Goal: Task Accomplishment & Management: Manage account settings

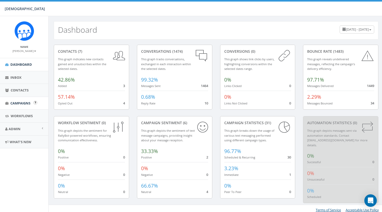
click at [22, 98] on link "Campaigns" at bounding box center [24, 103] width 48 height 13
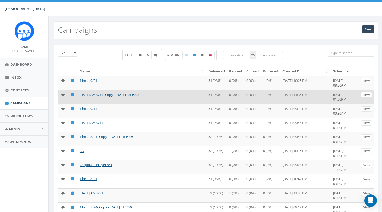
click at [363, 98] on link "View" at bounding box center [366, 94] width 11 height 5
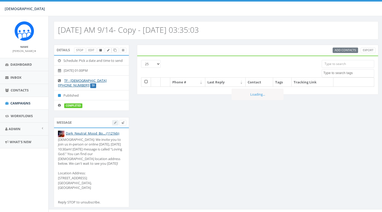
select select
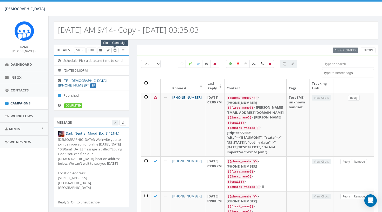
click at [115, 51] on icon at bounding box center [115, 50] width 3 height 3
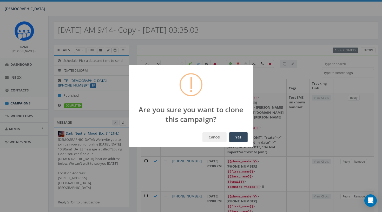
click at [243, 140] on button "Yes" at bounding box center [238, 137] width 18 height 10
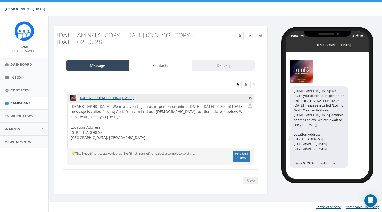
click at [164, 113] on div "[DEMOGRAPHIC_DATA]: We invite you to join us in-person or online [DATE], [DATE]…" at bounding box center [161, 124] width 186 height 45
drag, startPoint x: 155, startPoint y: 115, endPoint x: 67, endPoint y: 104, distance: 89.0
click at [67, 104] on div "Dark_Neutral_Mood_Bo... (1121kb) [DEMOGRAPHIC_DATA]: We invite you to join us i…" at bounding box center [160, 130] width 195 height 80
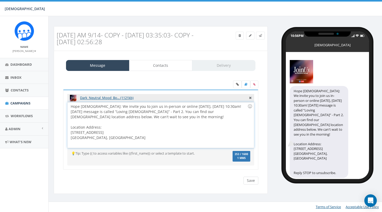
click at [250, 182] on input "Save" at bounding box center [250, 181] width 15 height 8
click at [159, 68] on link "Contacts" at bounding box center [160, 65] width 63 height 11
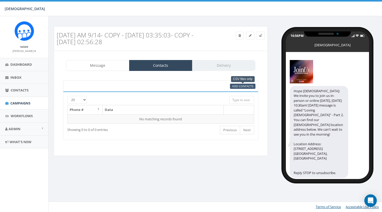
click at [242, 84] on span "Add Contacts" at bounding box center [242, 86] width 21 height 4
select select
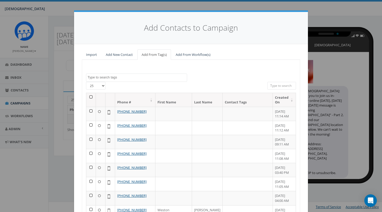
click at [90, 96] on th at bounding box center [91, 100] width 10 height 14
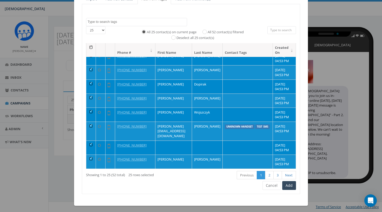
scroll to position [55, 0]
click at [220, 31] on label "All 52 contact(s) filtered" at bounding box center [226, 32] width 36 height 5
click at [208, 31] on input "All 52 contact(s) filtered" at bounding box center [205, 31] width 3 height 3
radio input "true"
click at [289, 185] on button "Add" at bounding box center [289, 185] width 14 height 9
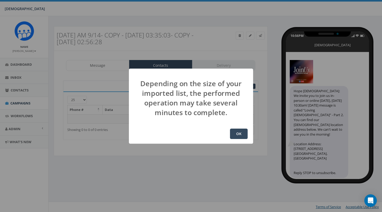
click at [236, 132] on button "OK" at bounding box center [239, 134] width 18 height 10
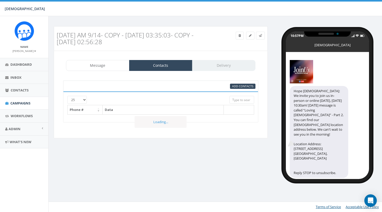
select select
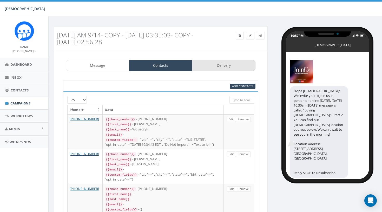
click at [223, 62] on link "Delivery" at bounding box center [223, 65] width 63 height 11
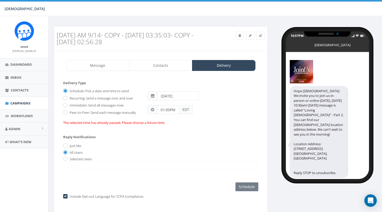
click at [151, 96] on span at bounding box center [152, 96] width 3 height 4
click at [188, 96] on input "[DATE]" at bounding box center [178, 95] width 42 height 9
click at [209, 147] on td "27" at bounding box center [210, 145] width 8 height 8
type input "2025-09-27"
click at [230, 134] on div "Reply Notifications Just Me All Users Selected Users info@hopecovenant.cc" at bounding box center [160, 151] width 195 height 43
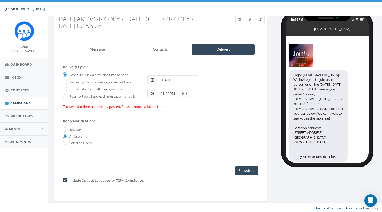
scroll to position [16, 0]
click at [247, 168] on input "Schedule" at bounding box center [246, 171] width 23 height 9
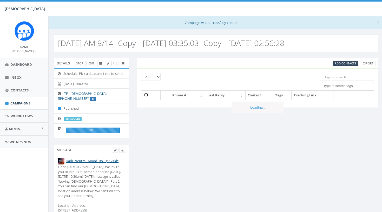
select select
